Goal: Information Seeking & Learning: Learn about a topic

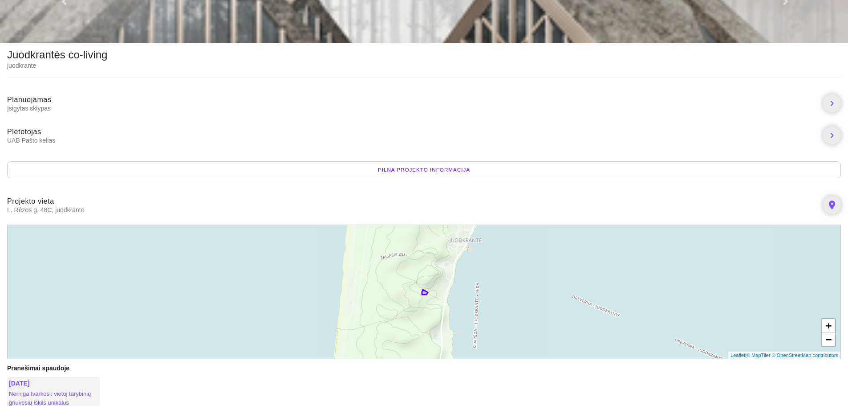
scroll to position [111, 0]
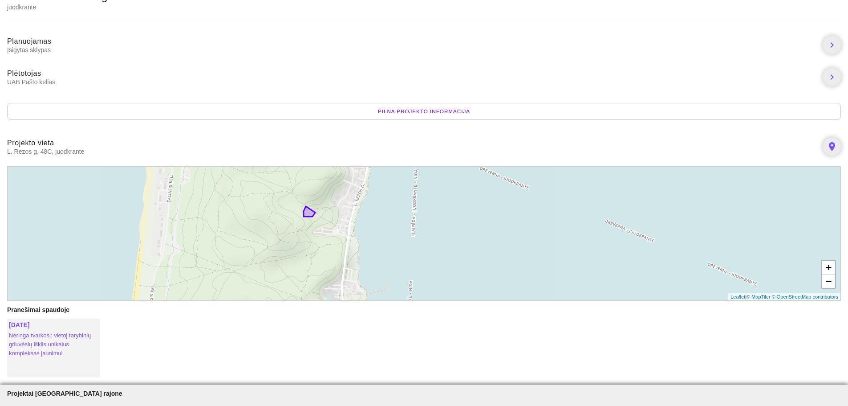
click at [195, 61] on li "Plėtotojas UAB Pašto kelias chevron_right" at bounding box center [424, 77] width 848 height 32
click at [414, 103] on div "Pilna projekto informacija" at bounding box center [424, 111] width 834 height 17
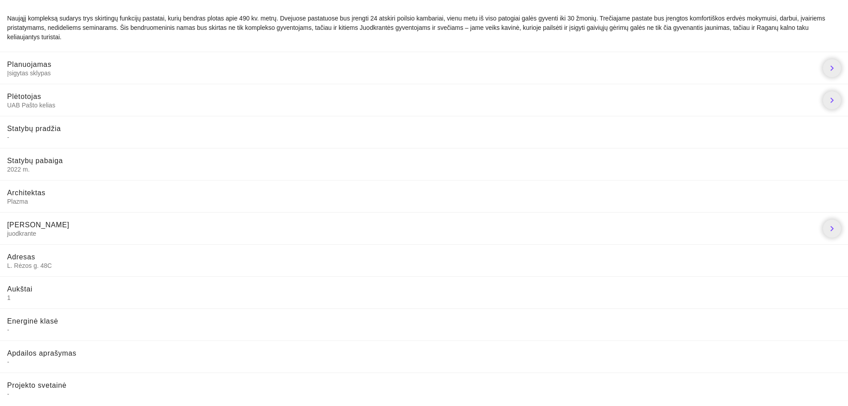
scroll to position [61, 0]
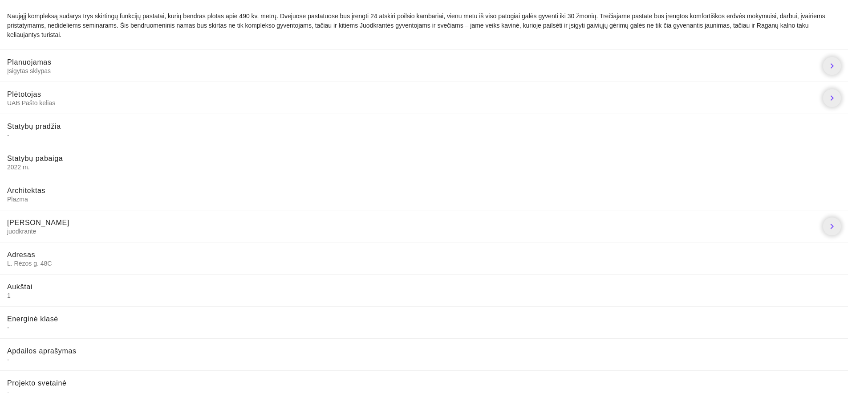
click at [211, 312] on li "Energinė klasė -" at bounding box center [424, 322] width 848 height 32
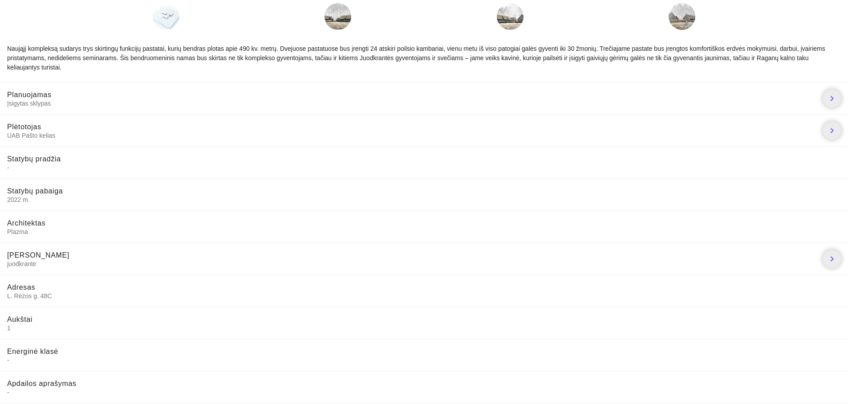
scroll to position [0, 0]
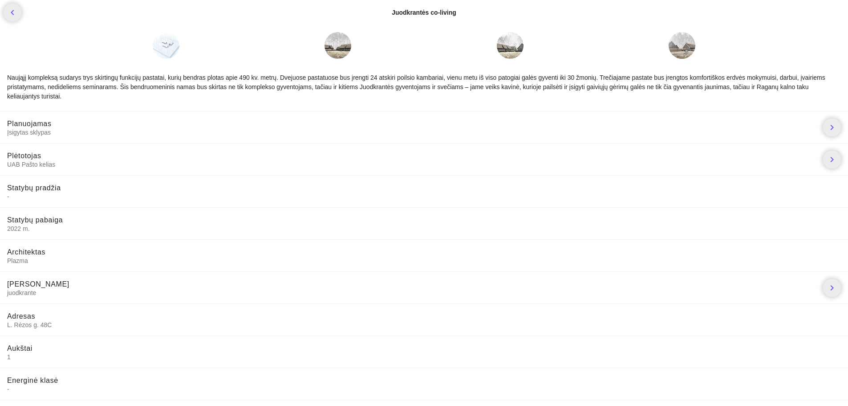
click at [49, 165] on span "UAB Pašto kelias" at bounding box center [411, 164] width 809 height 8
click at [21, 12] on div "chevron_left Juodkrantės co-living" at bounding box center [424, 12] width 848 height 25
click at [16, 12] on icon "chevron_left" at bounding box center [12, 12] width 11 height 11
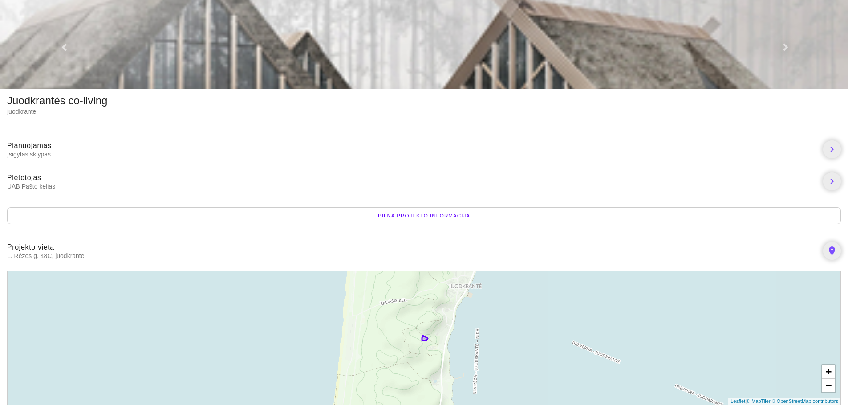
click at [66, 8] on span at bounding box center [63, 4] width 5 height 7
